Goal: Task Accomplishment & Management: Manage account settings

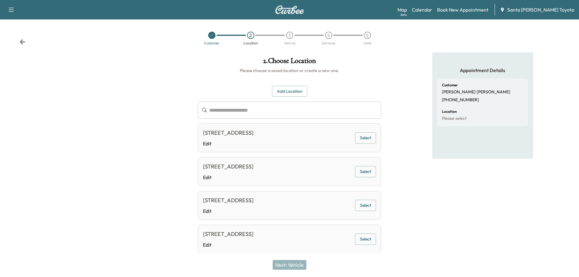
click at [22, 46] on div "Customer 2 Location 3 Vehicle 4 Services 5 Date" at bounding box center [289, 38] width 579 height 28
click at [22, 39] on icon at bounding box center [22, 42] width 6 height 6
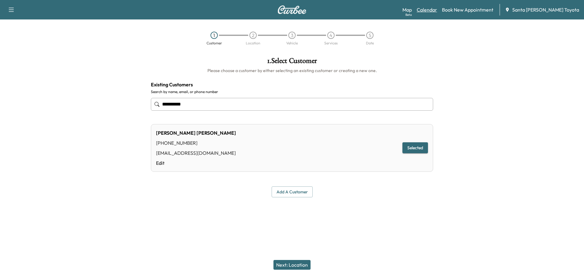
click at [437, 8] on link "Calendar" at bounding box center [426, 9] width 20 height 7
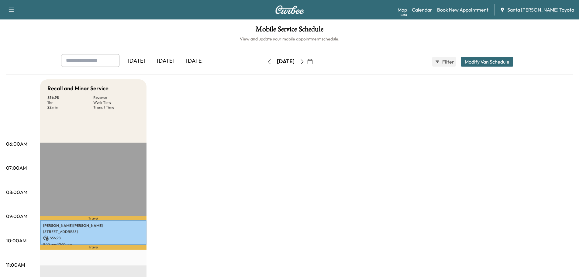
click at [303, 61] on icon "button" at bounding box center [302, 61] width 3 height 5
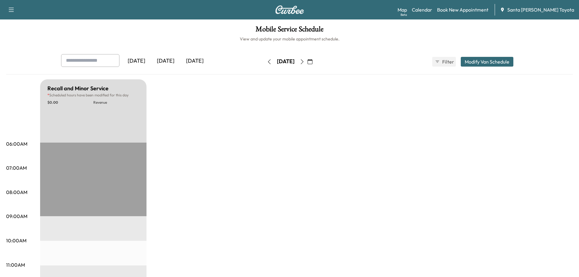
click at [303, 61] on icon "button" at bounding box center [302, 61] width 3 height 5
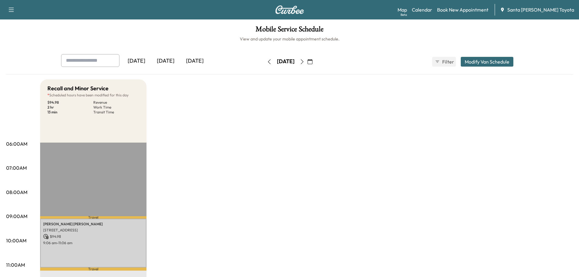
click at [485, 62] on button "Modify Van Schedule" at bounding box center [487, 62] width 53 height 10
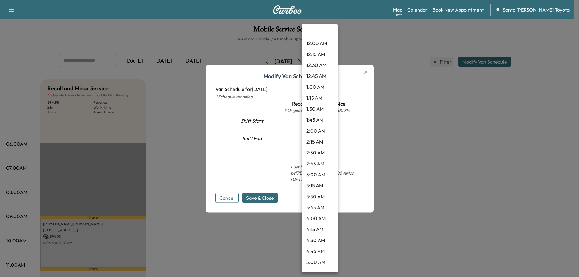
click at [325, 124] on body "Support Log Out Map Beta Calendar Book New Appointment Santa [PERSON_NAME] Toyo…" at bounding box center [289, 138] width 579 height 277
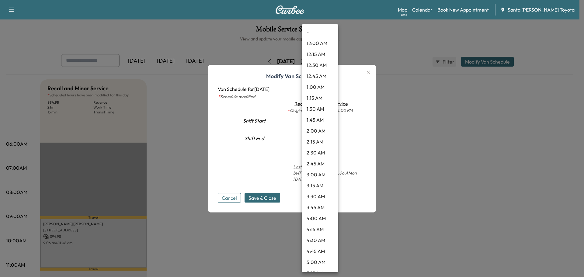
scroll to position [289, 0]
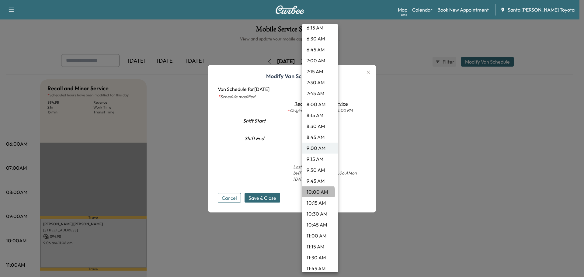
click at [315, 192] on li "10:00 AM" at bounding box center [320, 191] width 36 height 11
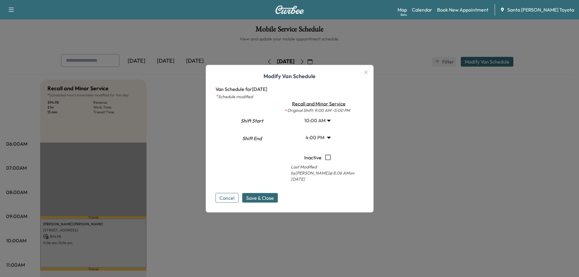
click at [328, 144] on body "Support Log Out Map Beta Calendar Book New Appointment Santa [PERSON_NAME] Toyo…" at bounding box center [289, 138] width 579 height 277
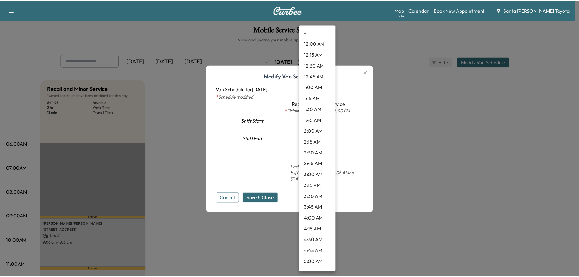
scroll to position [595, 0]
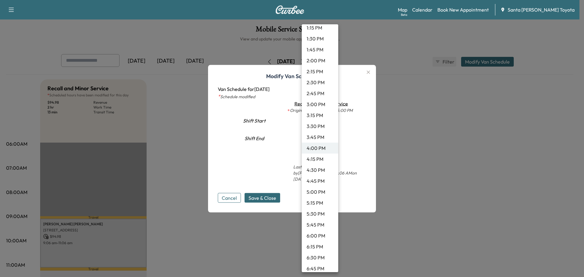
click at [289, 145] on div at bounding box center [292, 138] width 584 height 277
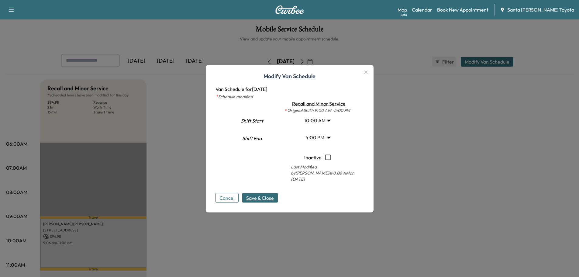
click at [260, 194] on span "Save & Close" at bounding box center [260, 197] width 28 height 7
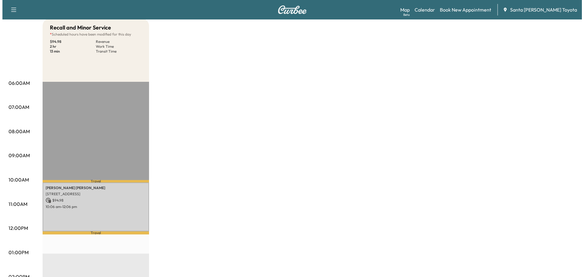
scroll to position [0, 0]
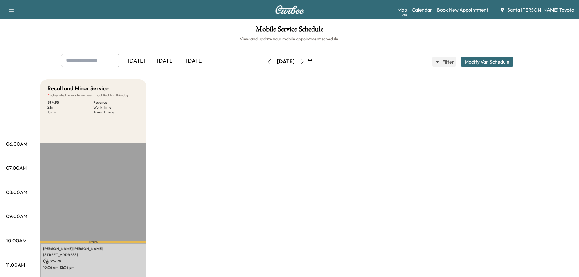
click at [312, 63] on icon "button" at bounding box center [310, 61] width 5 height 5
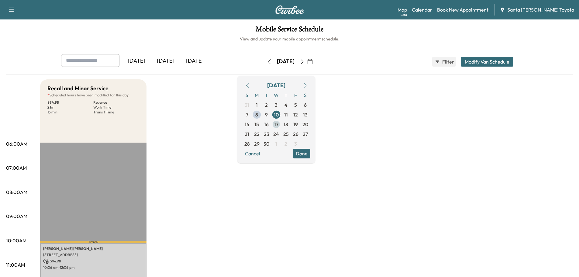
click at [278, 125] on span "17" at bounding box center [276, 124] width 4 height 7
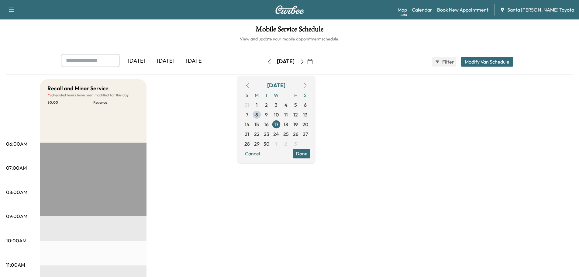
click at [491, 62] on button "Modify Van Schedule" at bounding box center [487, 62] width 53 height 10
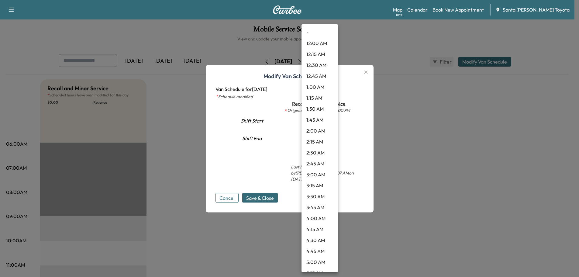
click at [329, 124] on body "Support Log Out Map Beta Calendar Book New Appointment Santa [PERSON_NAME] Toyo…" at bounding box center [289, 138] width 579 height 277
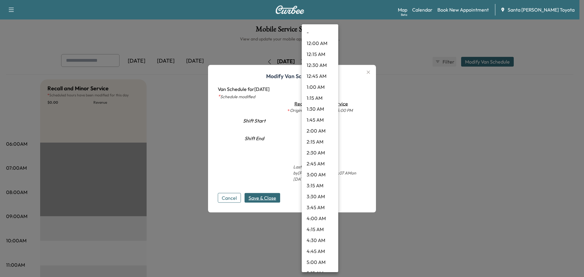
scroll to position [289, 0]
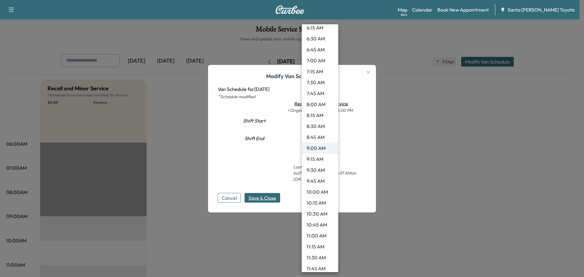
click at [312, 197] on li "10:00 AM" at bounding box center [320, 191] width 36 height 11
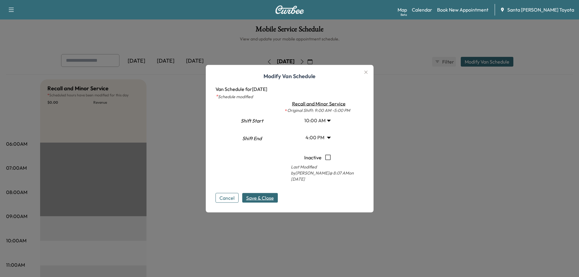
click at [369, 76] on icon "button" at bounding box center [365, 71] width 7 height 7
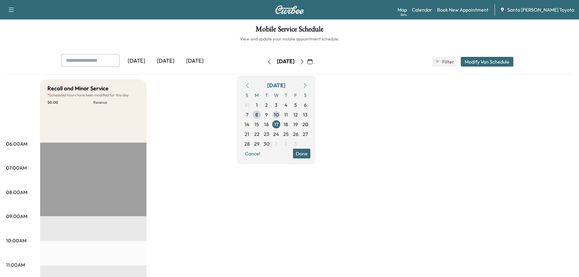
click at [281, 115] on span "10" at bounding box center [276, 115] width 10 height 10
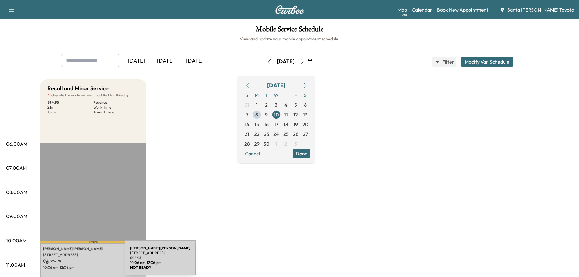
click at [79, 261] on p "$ 94.98" at bounding box center [93, 260] width 100 height 5
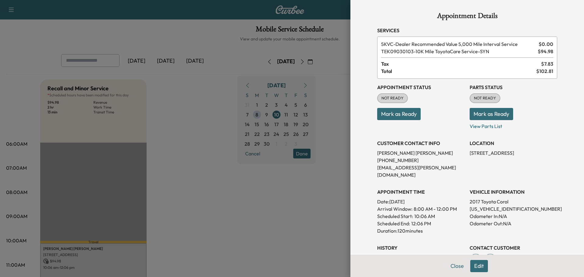
drag, startPoint x: 249, startPoint y: 194, endPoint x: 274, endPoint y: 189, distance: 25.9
click at [253, 192] on div at bounding box center [292, 138] width 584 height 277
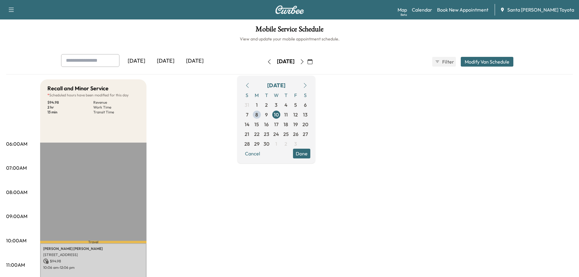
click at [502, 60] on button "Modify Van Schedule" at bounding box center [487, 62] width 53 height 10
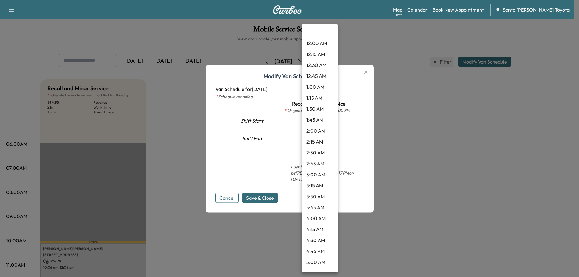
click at [327, 123] on body "Support Log Out Map Beta Calendar Book New Appointment Santa [PERSON_NAME] Toyo…" at bounding box center [289, 138] width 579 height 277
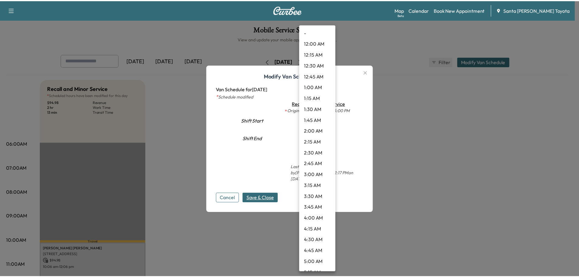
scroll to position [333, 0]
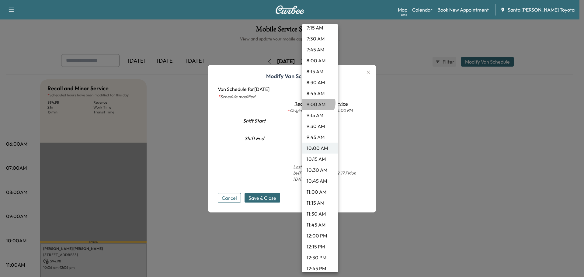
click at [317, 103] on li "9:00 AM" at bounding box center [320, 104] width 36 height 11
type input "*"
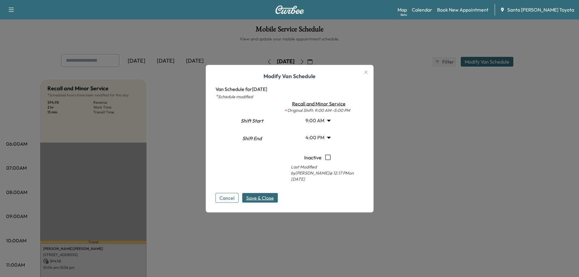
click at [261, 194] on span "Save & Close" at bounding box center [260, 197] width 28 height 7
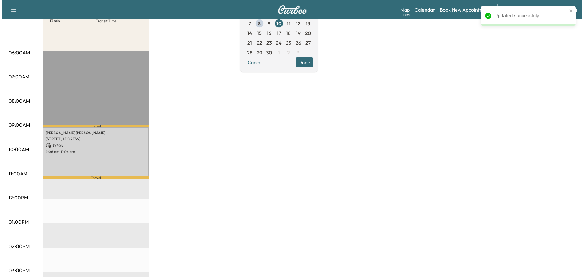
scroll to position [30, 0]
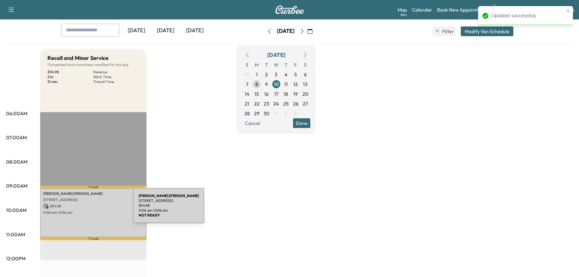
click at [88, 210] on p "9:06 am - 11:06 am" at bounding box center [93, 212] width 100 height 5
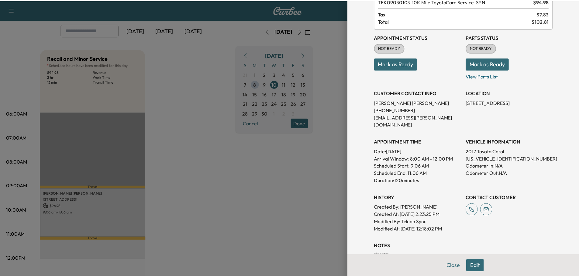
scroll to position [0, 0]
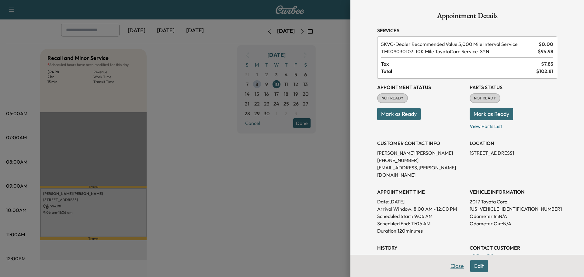
click at [448, 267] on button "Close" at bounding box center [456, 266] width 21 height 12
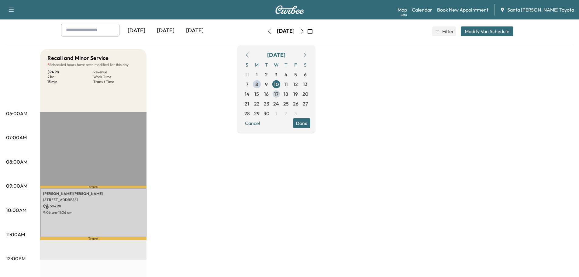
click at [281, 95] on span "17" at bounding box center [276, 94] width 10 height 10
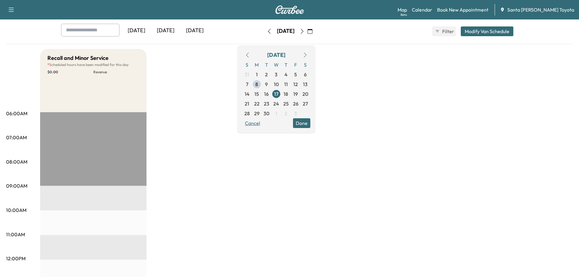
click at [263, 124] on button "Cancel" at bounding box center [252, 123] width 21 height 10
